Goal: Task Accomplishment & Management: Manage account settings

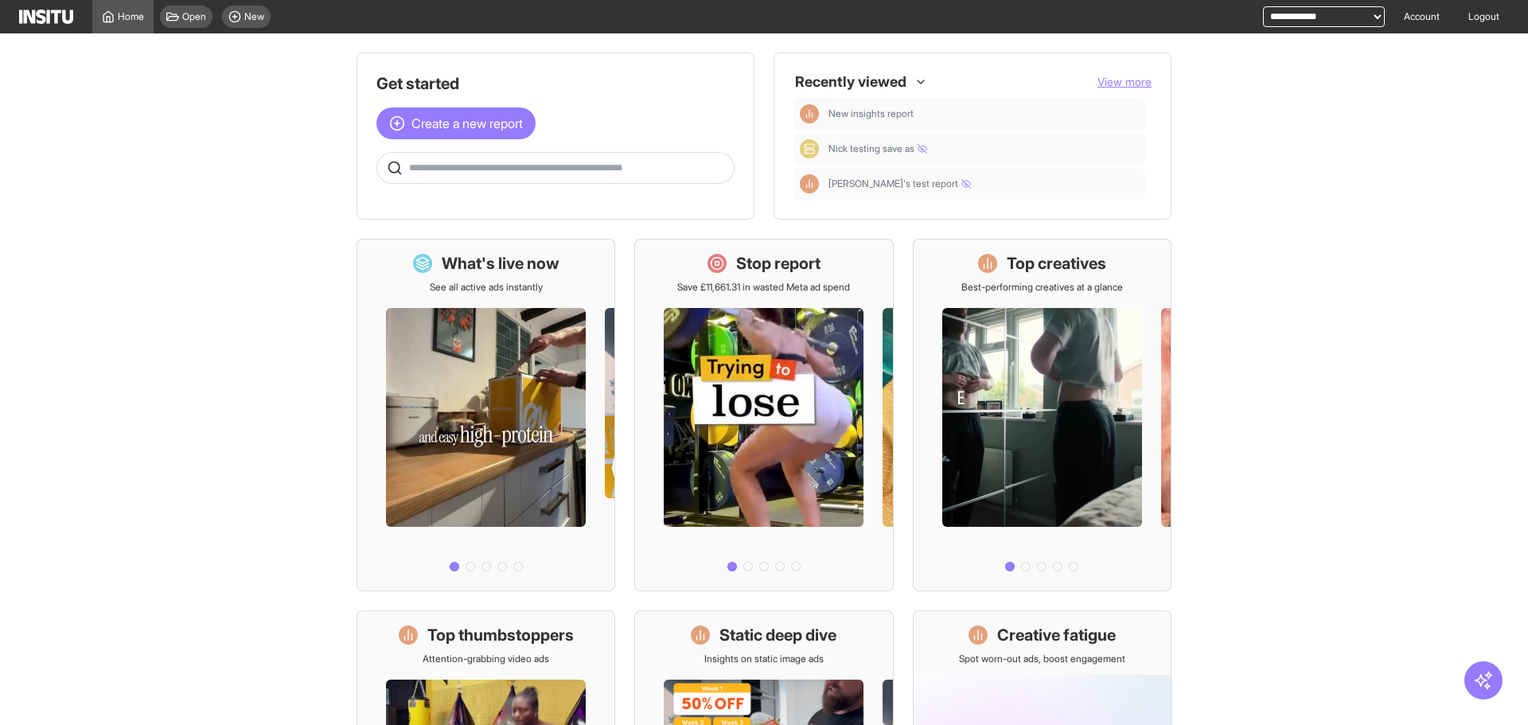
click at [695, 163] on input "text" at bounding box center [568, 168] width 318 height 13
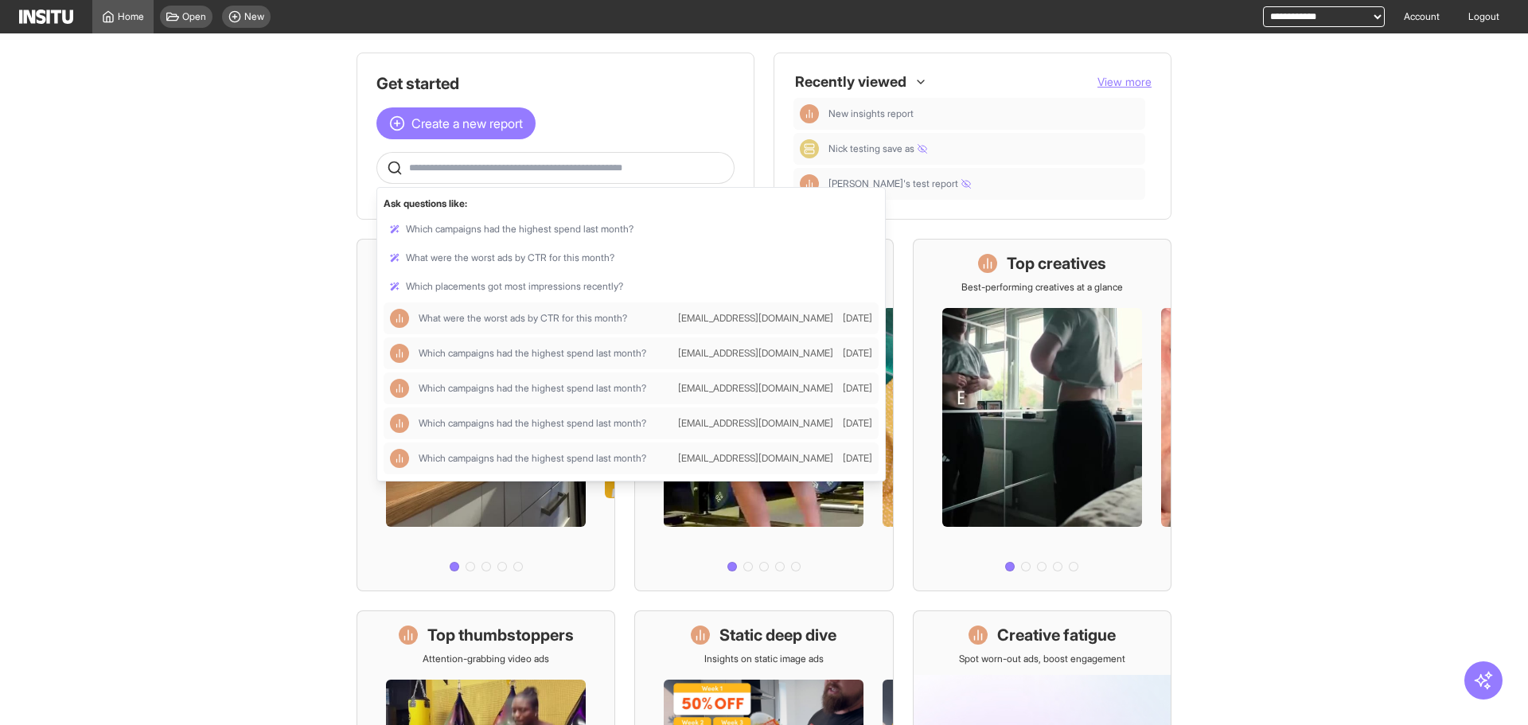
click at [173, 177] on main "Get started Create a new report Ask questions like: Which campaigns had the hig…" at bounding box center [764, 379] width 1528 height 692
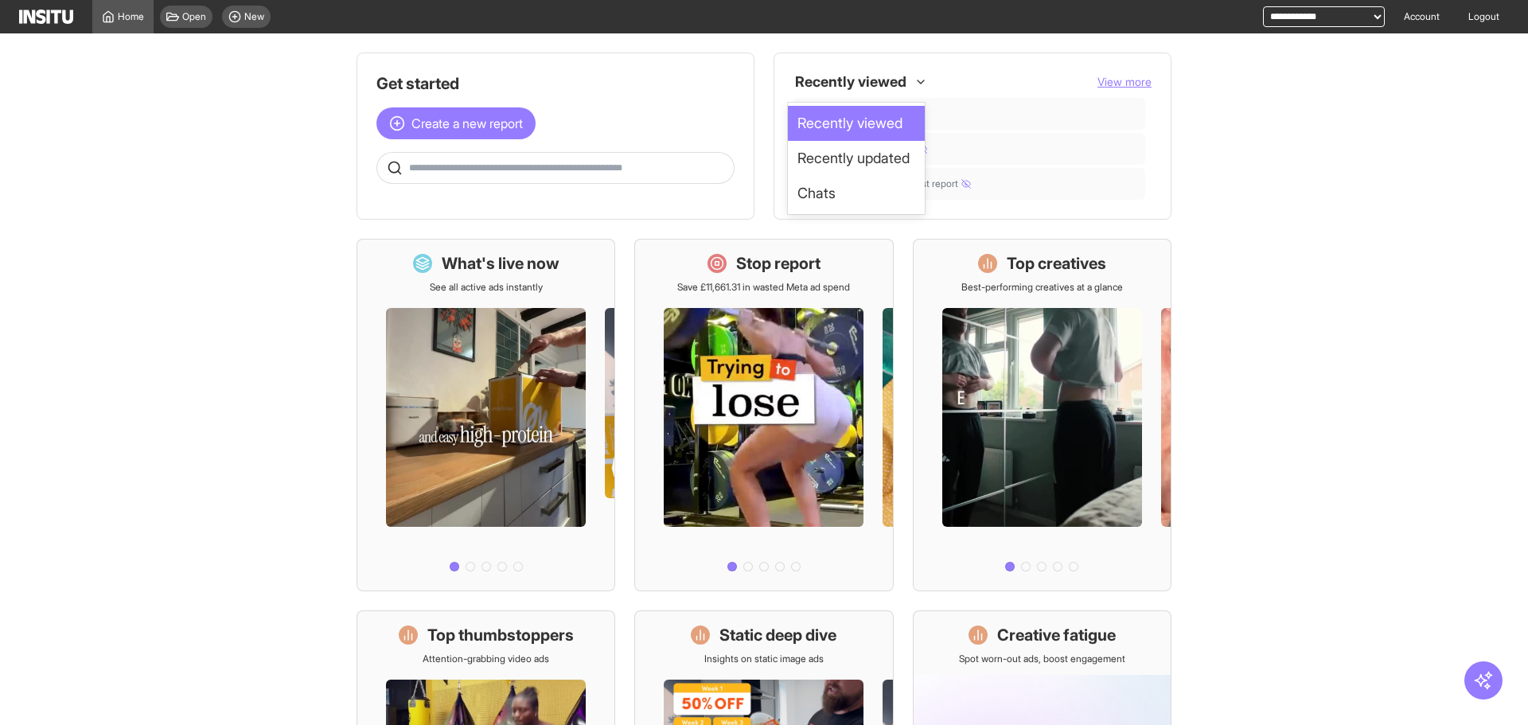
click at [839, 81] on div at bounding box center [850, 82] width 115 height 29
click at [1256, 109] on main "Get started Create a new report 3 results available. Use Up and Down to choose …" at bounding box center [764, 379] width 1528 height 692
click at [1430, 7] on link "Account" at bounding box center [1421, 16] width 55 height 33
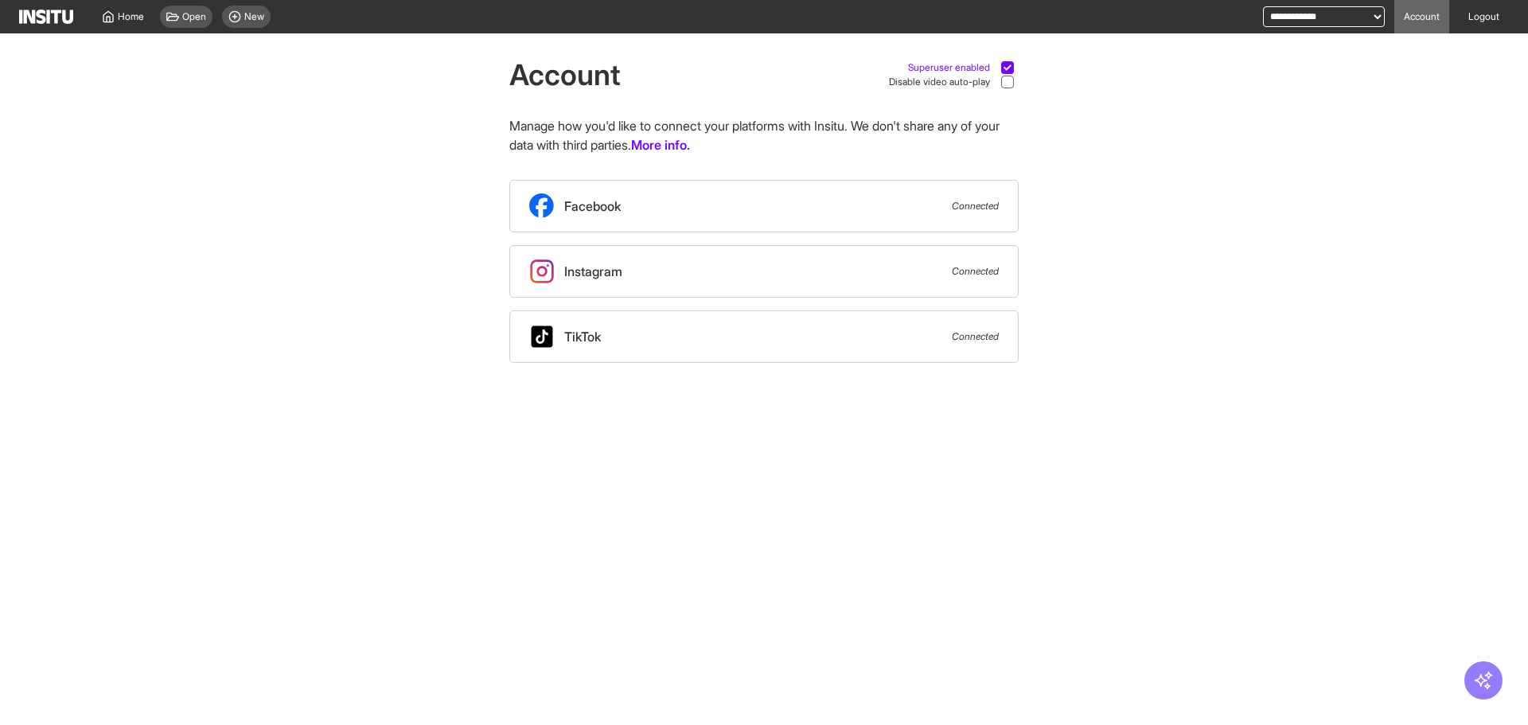
click at [986, 63] on span "Superuser enabled" at bounding box center [949, 67] width 82 height 13
click at [187, 17] on span "Open" at bounding box center [194, 16] width 24 height 13
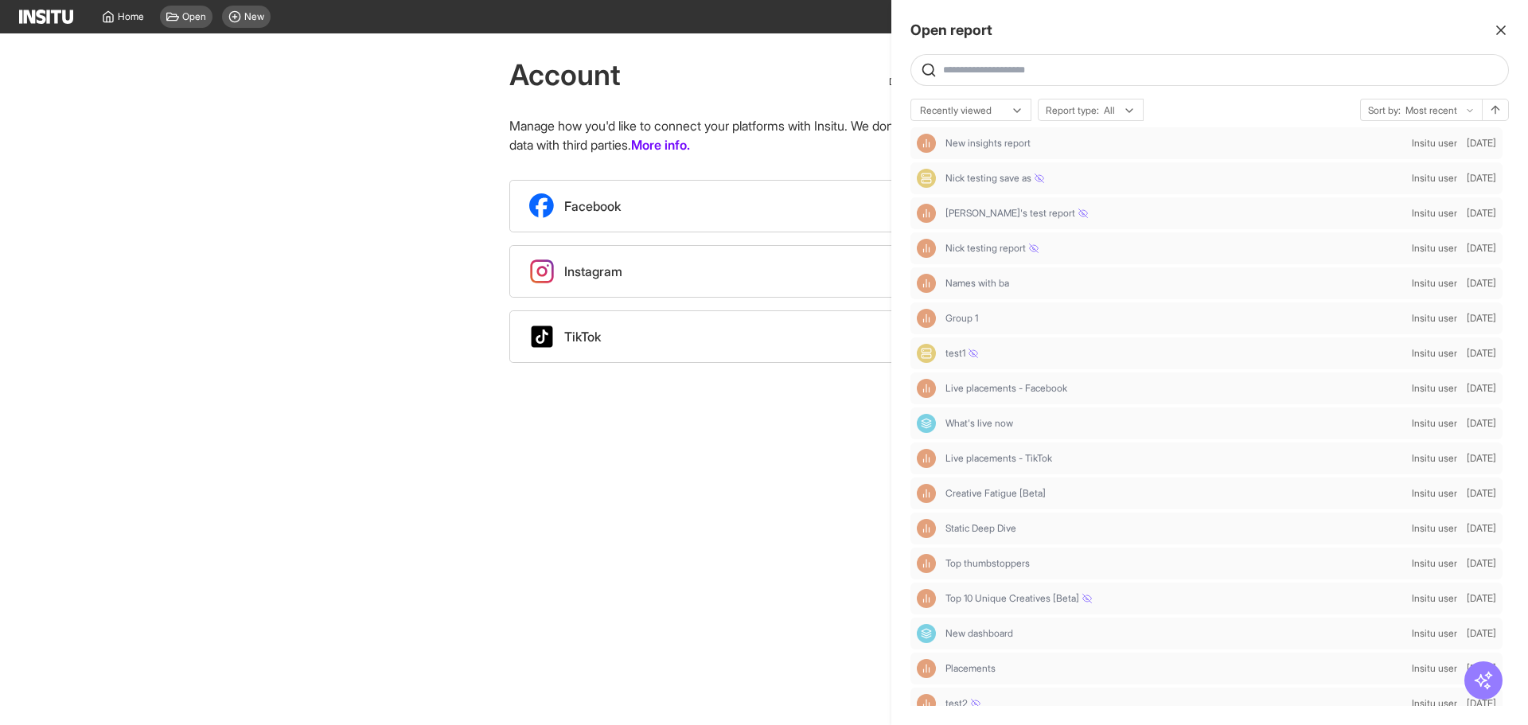
click at [159, 372] on div at bounding box center [764, 362] width 1528 height 725
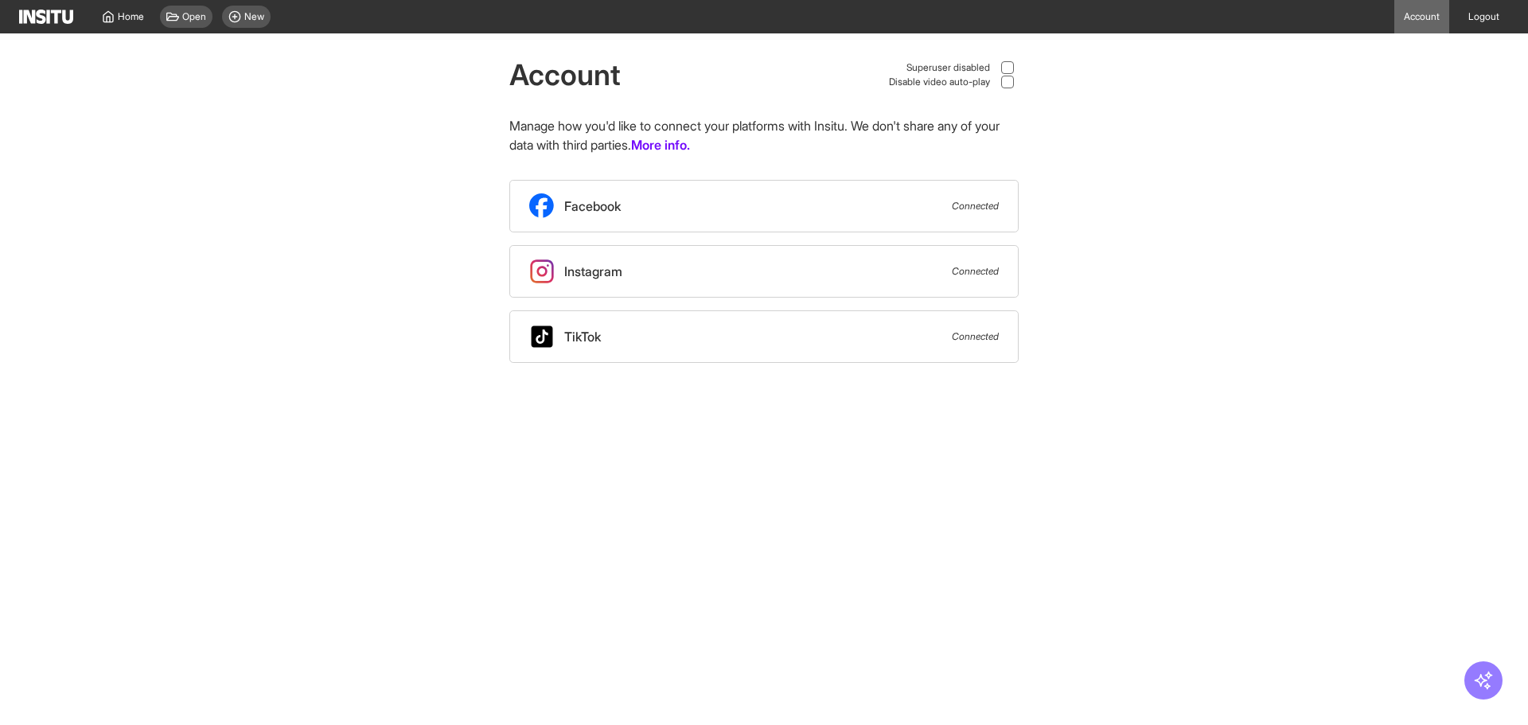
click at [239, 227] on div "Account Superuser disabled Disable video auto-play Manage how you'd like to con…" at bounding box center [764, 197] width 1528 height 329
click at [205, 22] on span "Open" at bounding box center [194, 16] width 24 height 13
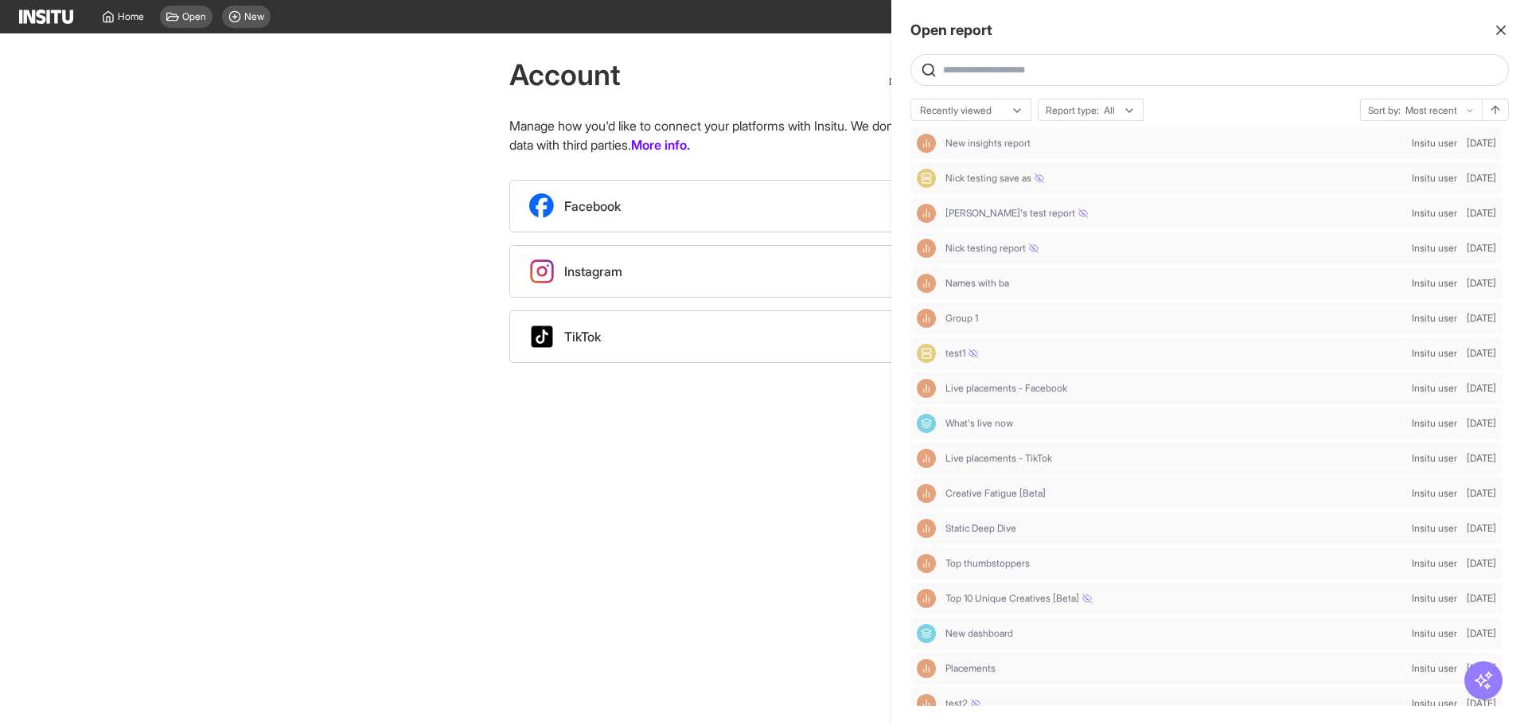
click at [1425, 112] on div at bounding box center [1431, 111] width 55 height 16
click at [949, 115] on div at bounding box center [959, 111] width 83 height 16
click at [1022, 166] on div "Recently updated" at bounding box center [970, 171] width 119 height 27
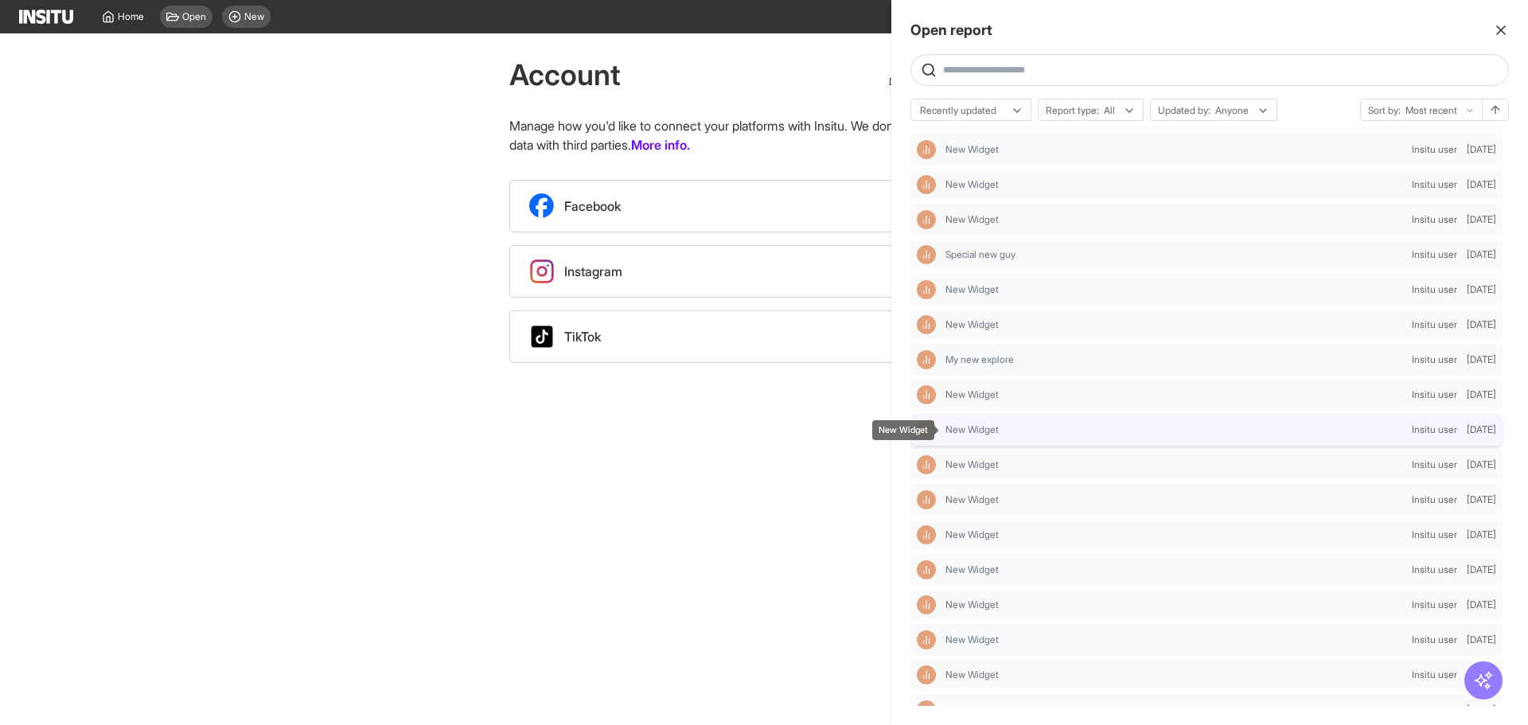
scroll to position [2535, 0]
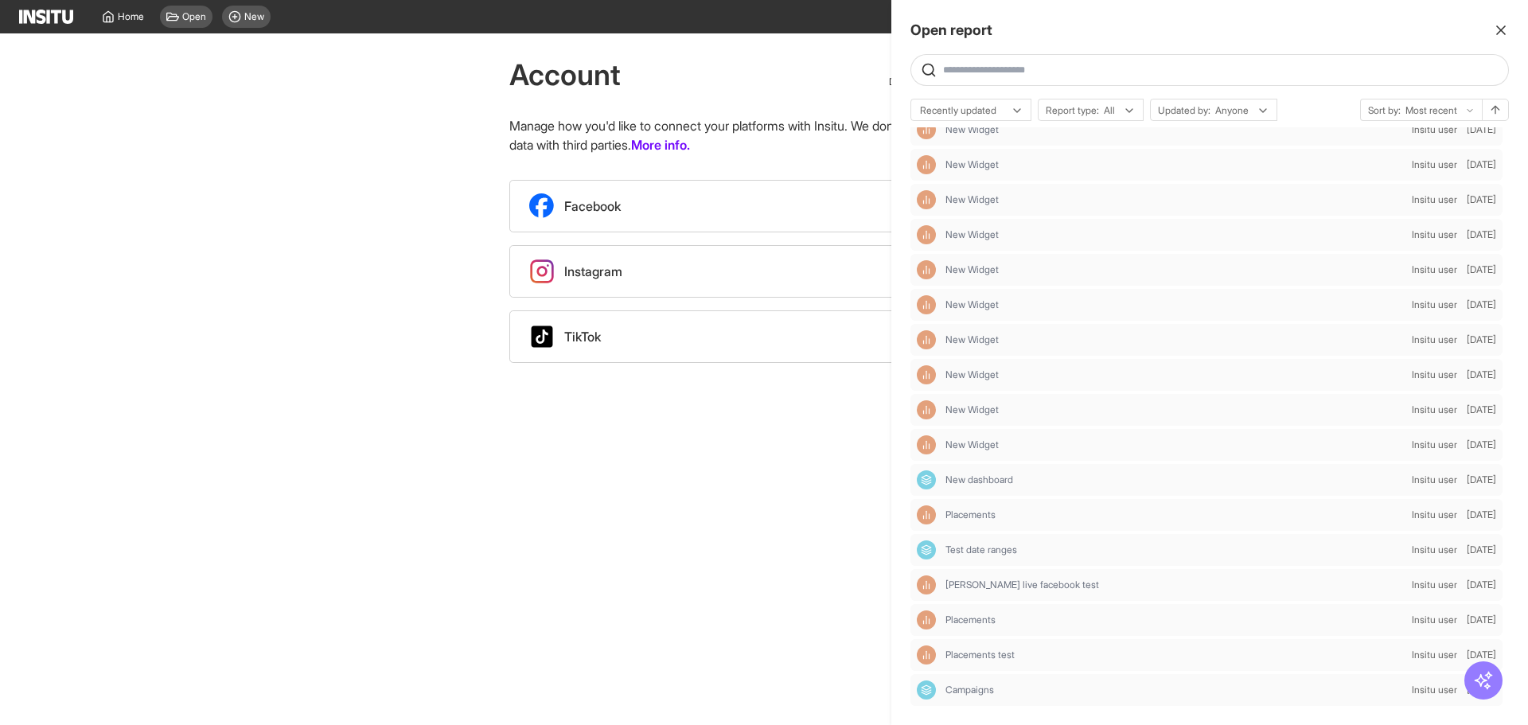
click at [540, 494] on div at bounding box center [764, 362] width 1528 height 725
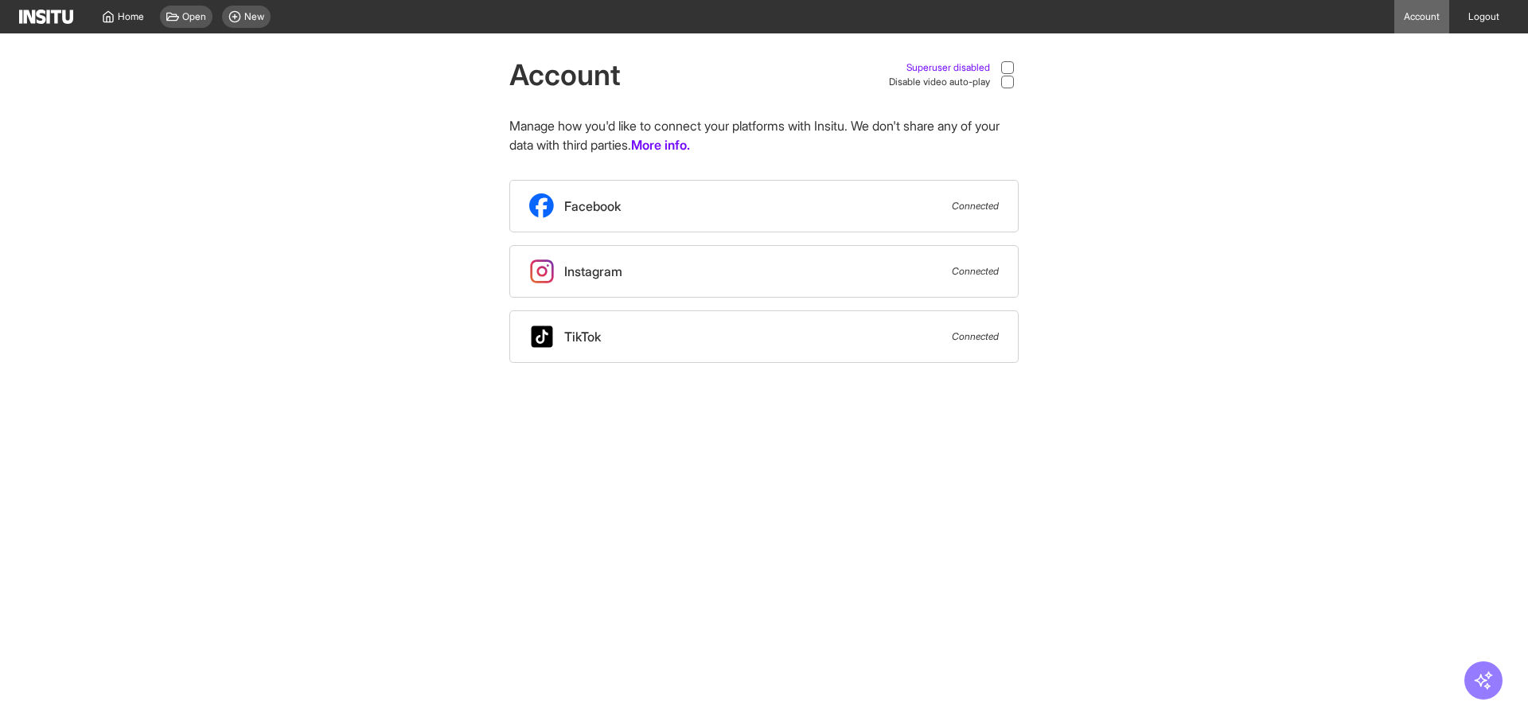
click at [972, 65] on span "Superuser disabled" at bounding box center [949, 67] width 84 height 13
click at [176, 7] on div "Open" at bounding box center [186, 17] width 53 height 22
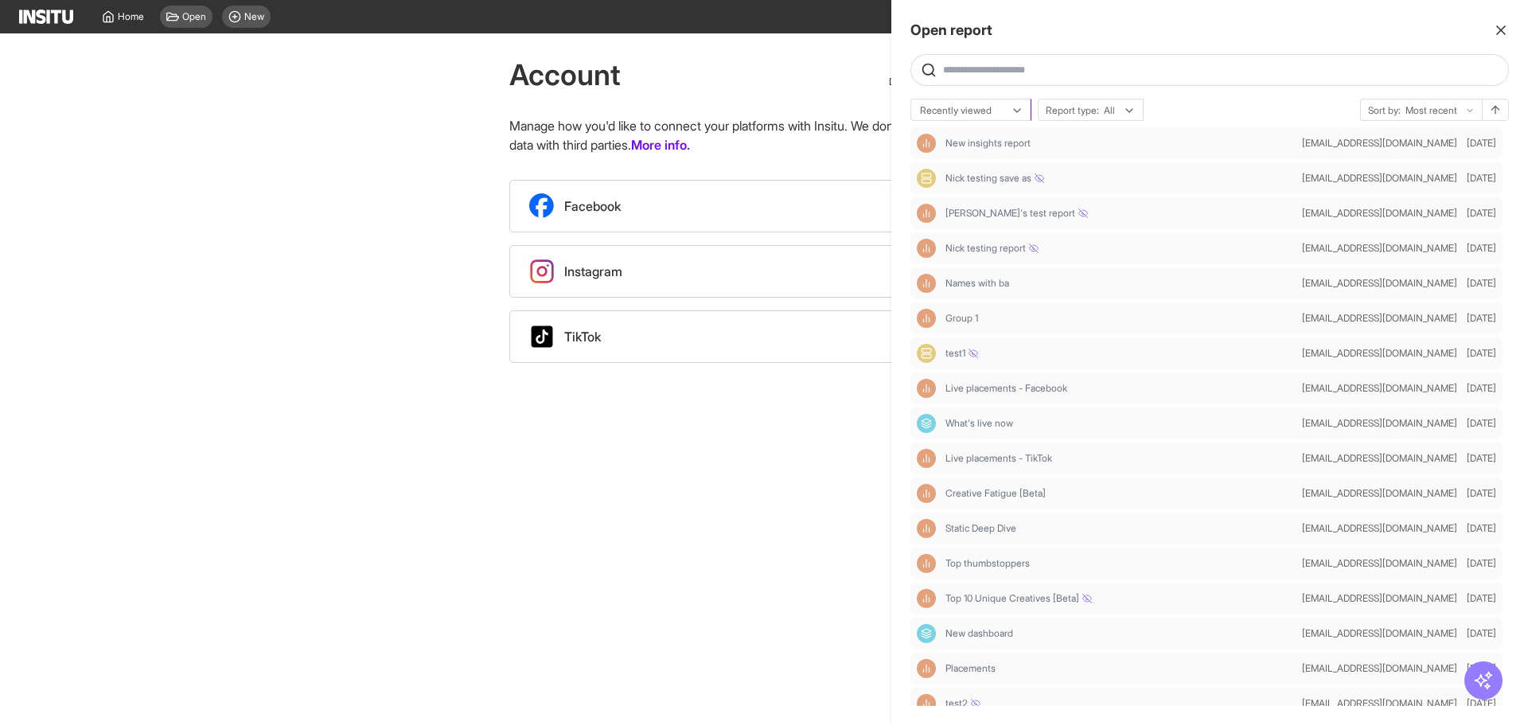
click at [973, 119] on div "Recently viewed" at bounding box center [970, 110] width 119 height 22
click at [981, 167] on span "Recently updated" at bounding box center [959, 172] width 76 height 14
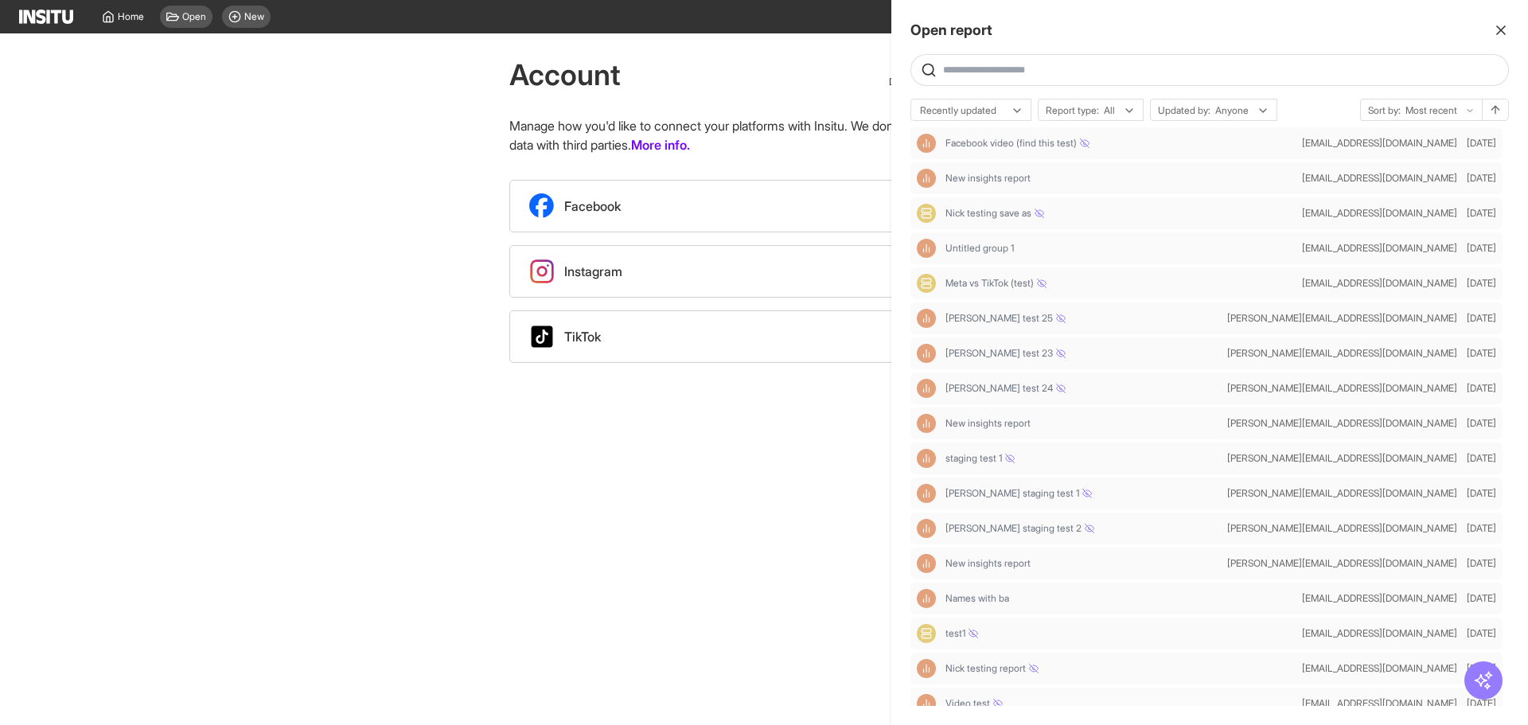
click at [282, 123] on div at bounding box center [764, 362] width 1528 height 725
